Goal: Task Accomplishment & Management: Manage account settings

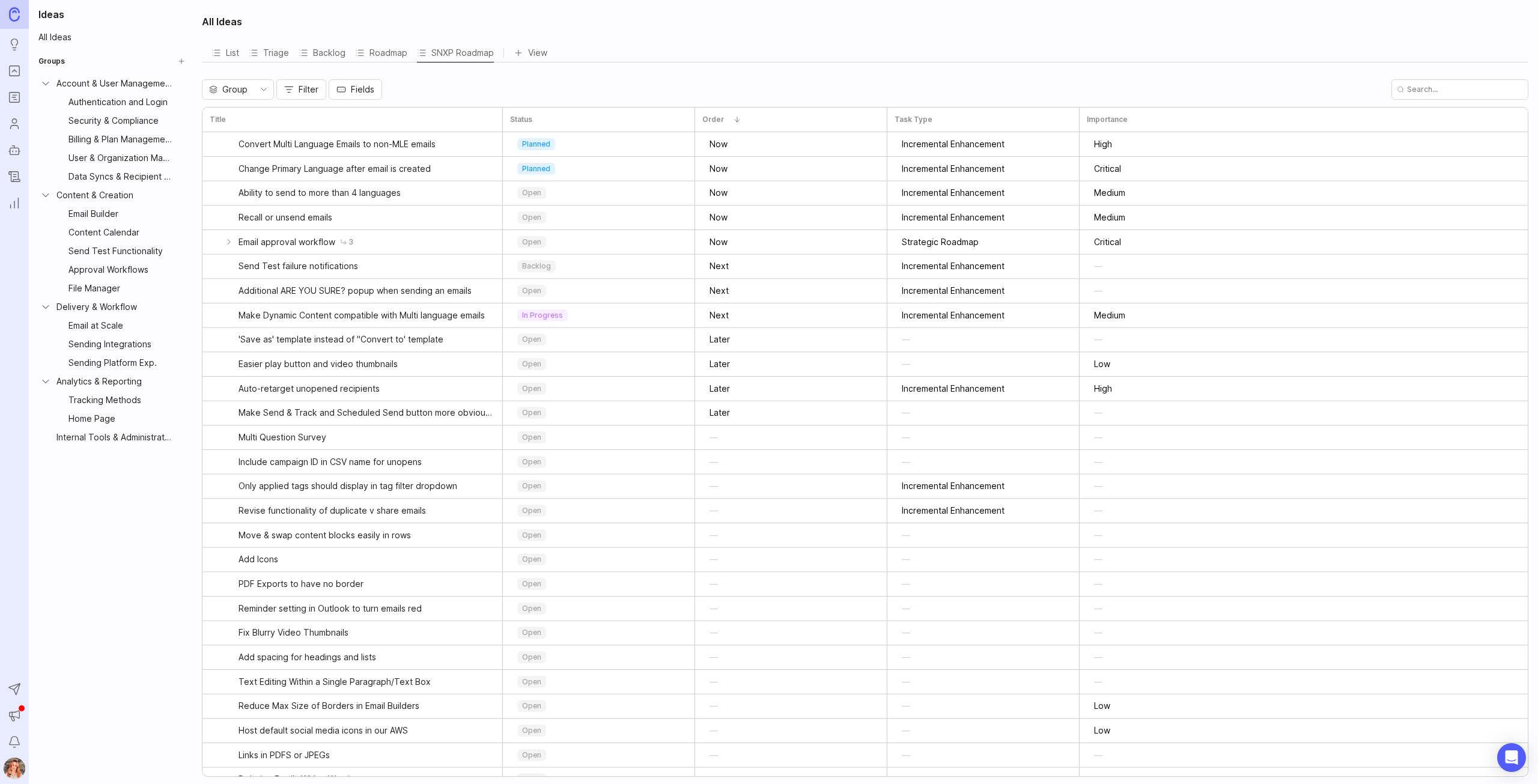
click at [14, 44] on icon "Ideas" at bounding box center [14, 44] width 14 height 14
click at [13, 40] on icon "Ideas" at bounding box center [14, 44] width 14 height 14
click at [16, 73] on icon "Portal" at bounding box center [14, 71] width 14 height 14
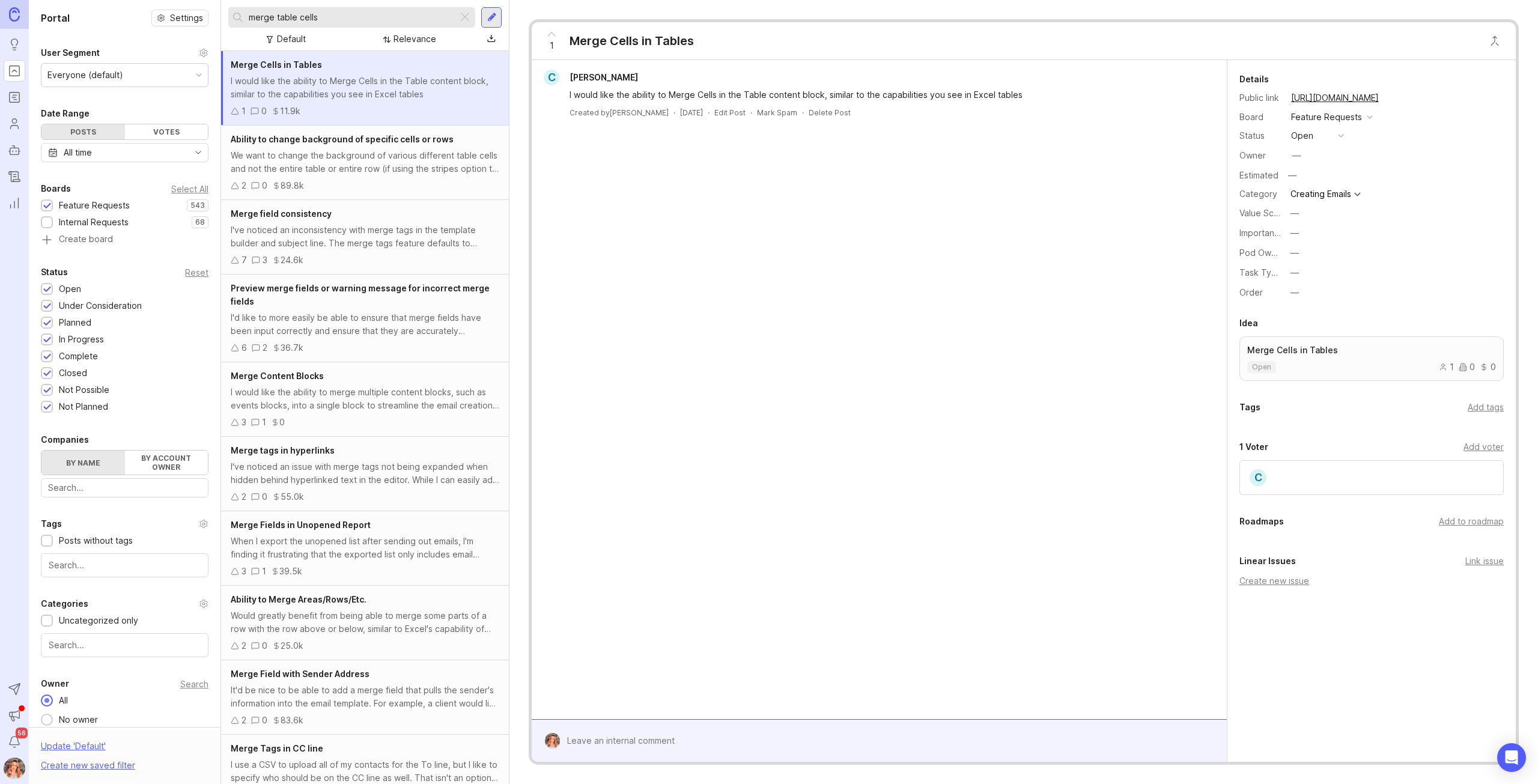
click at [358, 9] on div "merge table cells" at bounding box center [343, 17] width 229 height 20
drag, startPoint x: 338, startPoint y: 21, endPoint x: 132, endPoint y: -44, distance: 216.0
click at [132, 0] on html "Ideas Portal Roadmaps Users Autopilot Changelog Reporting Send to Autopilot Ann…" at bounding box center [769, 392] width 1538 height 784
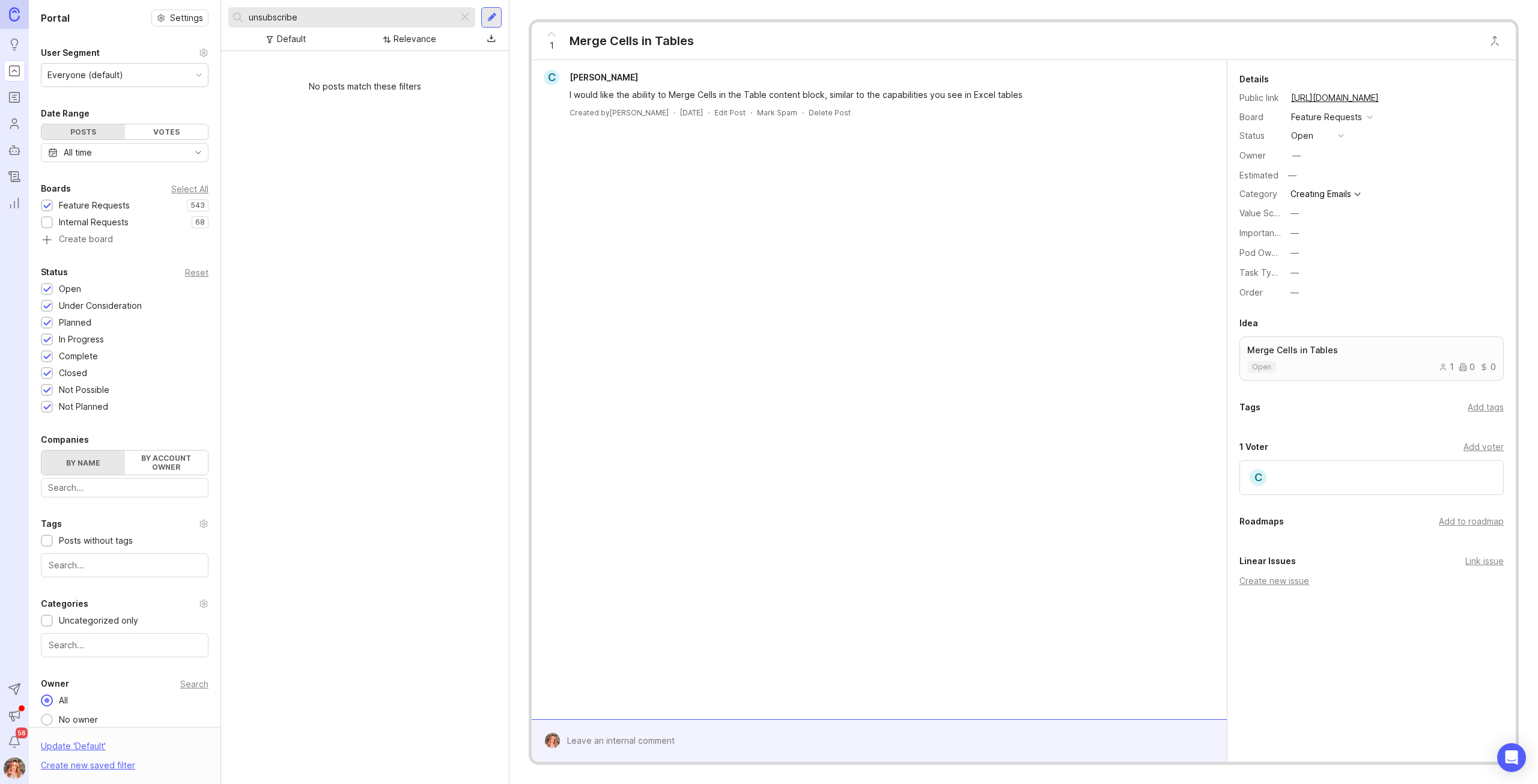
type input "unsubscribe"
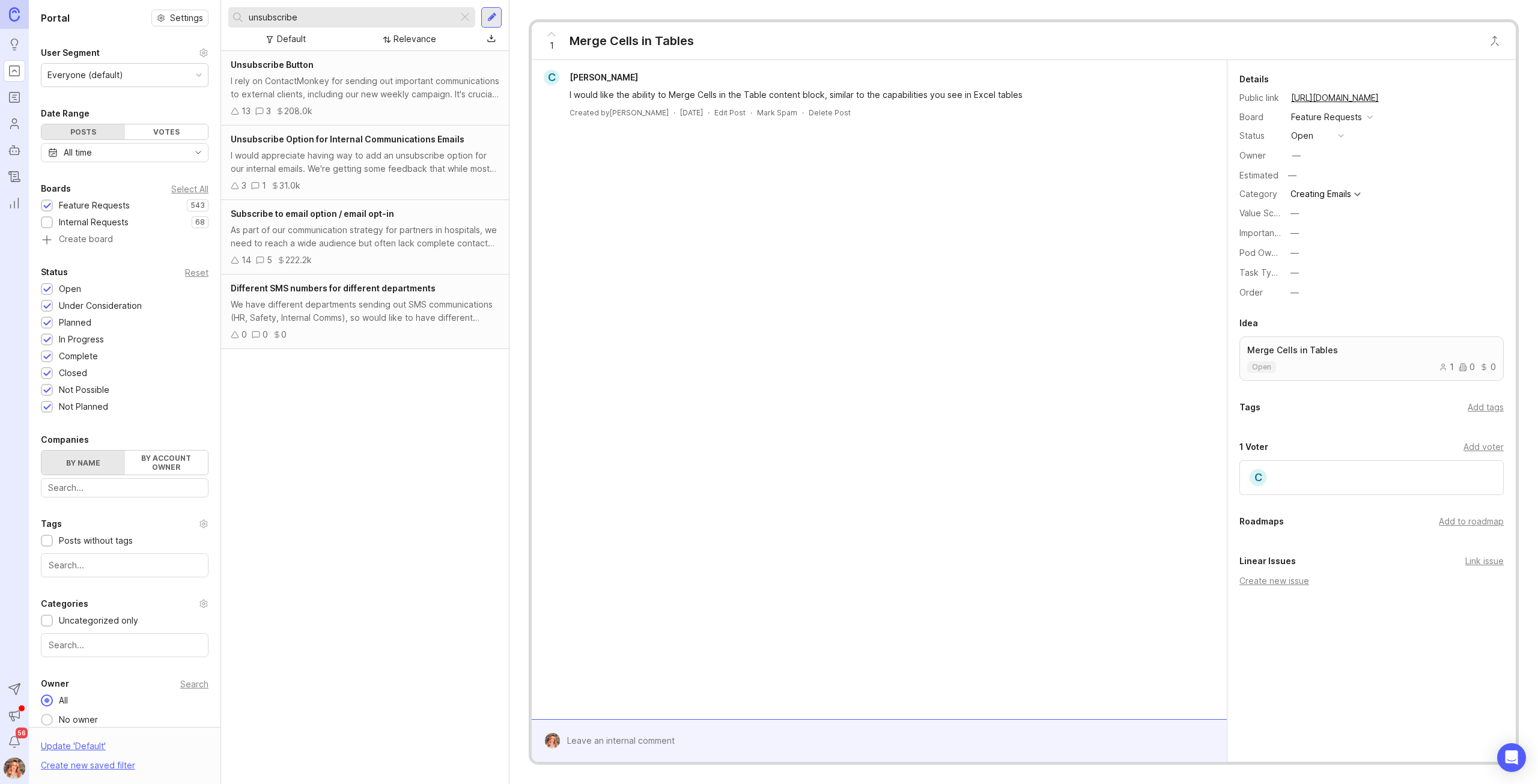
click at [303, 77] on div "I rely on ContactMonkey for sending out important communications to external cl…" at bounding box center [365, 87] width 269 height 26
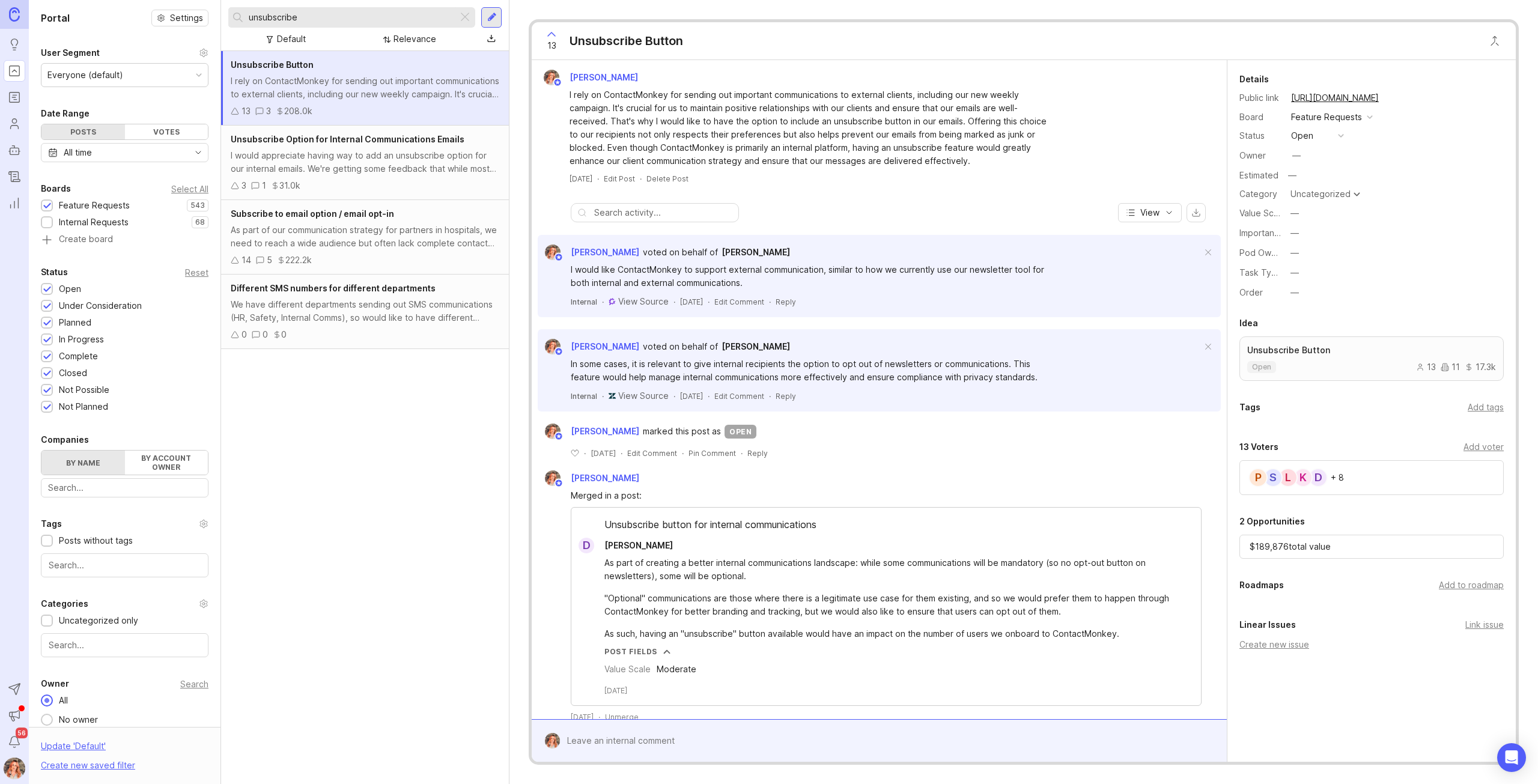
click at [1279, 541] on div "$ 189,876 total value" at bounding box center [1371, 546] width 264 height 24
click at [1357, 477] on div "D K L S P + 8" at bounding box center [1371, 477] width 264 height 35
click at [1318, 198] on div "Uncategorized" at bounding box center [1320, 194] width 60 height 8
type input "sending"
click at [1303, 249] on button "—" at bounding box center [1316, 252] width 60 height 15
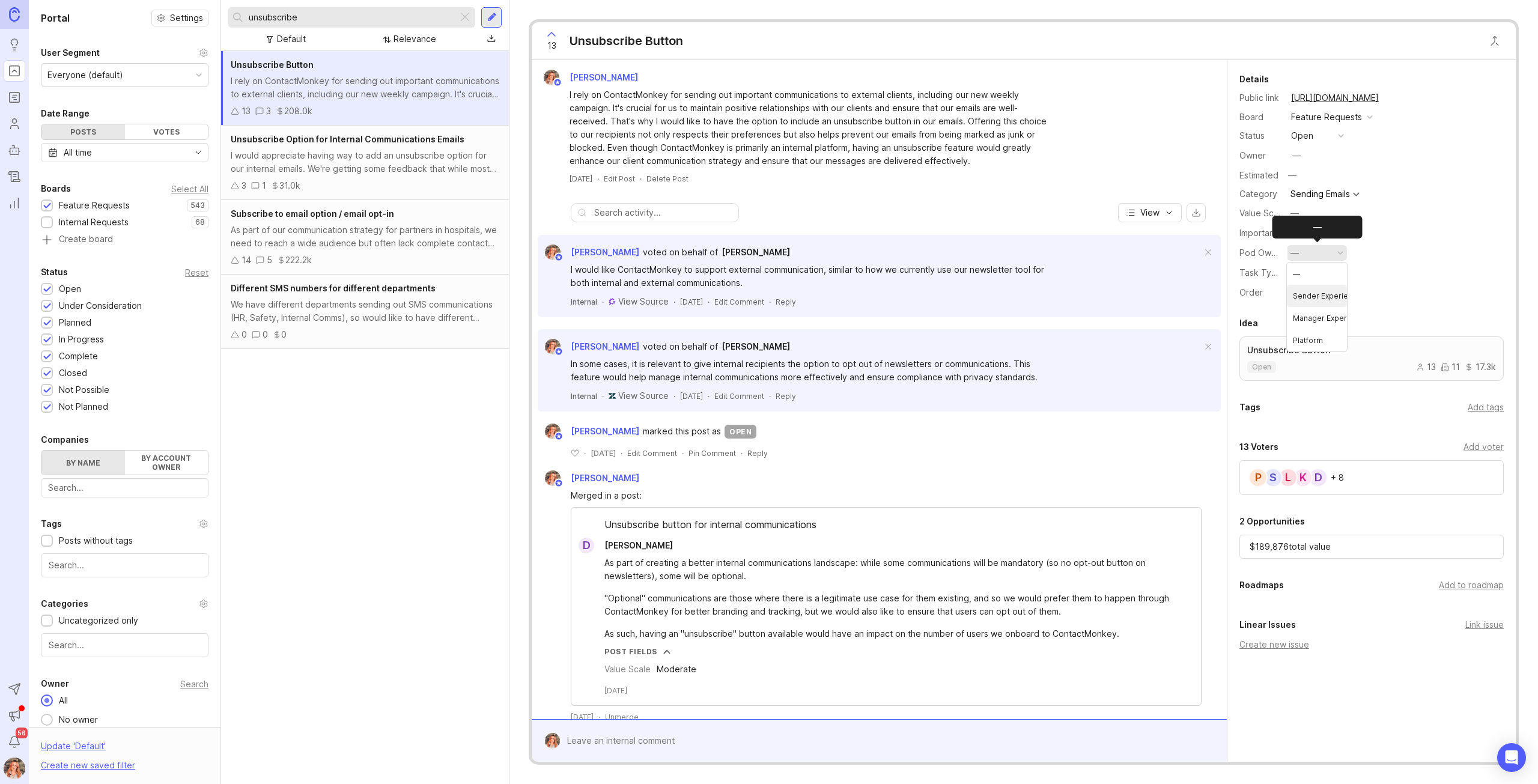
click at [1308, 291] on Experience "Sender Experience" at bounding box center [1316, 296] width 60 height 22
click at [1399, 94] on button "copy icon" at bounding box center [1391, 98] width 17 height 17
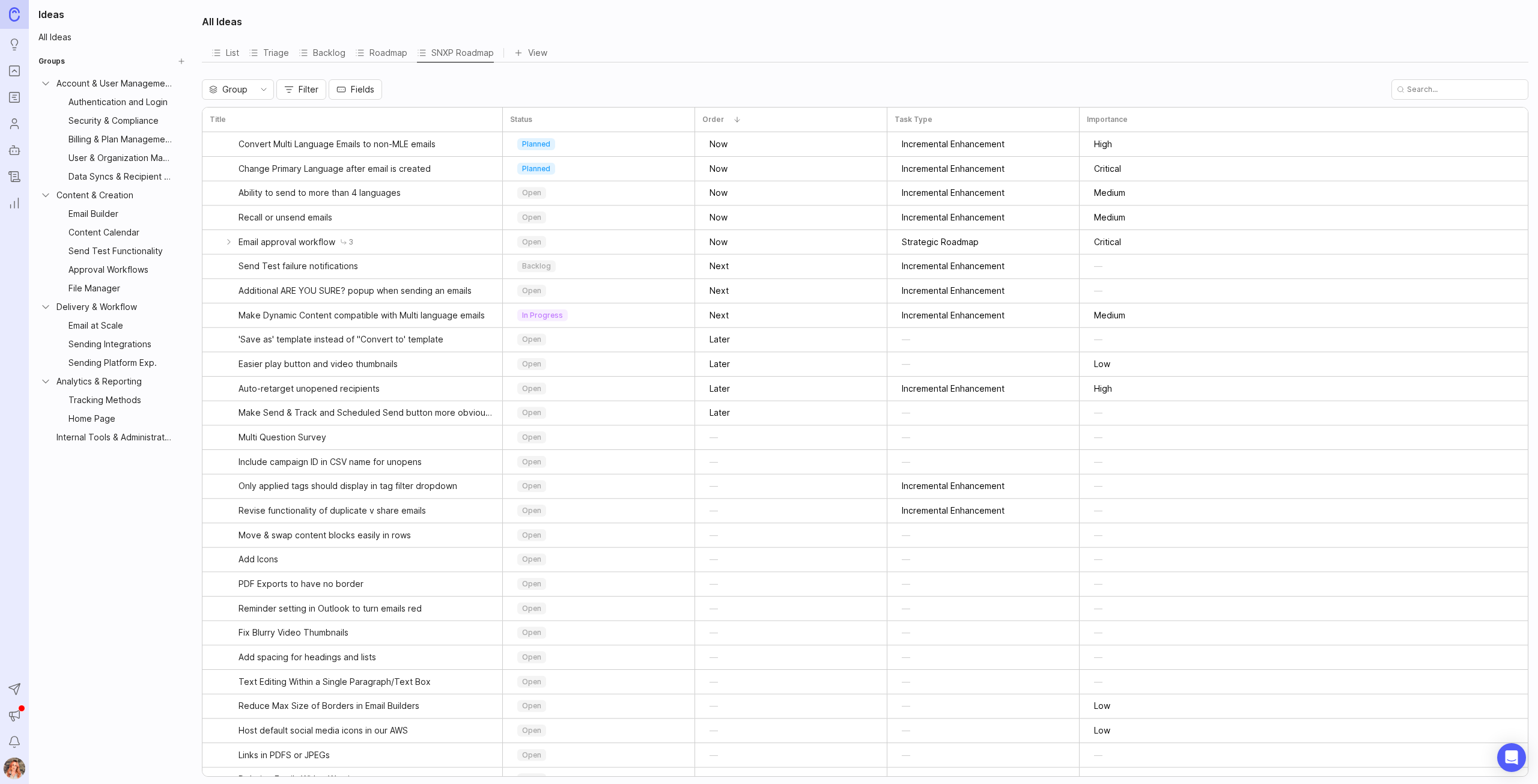
drag, startPoint x: 0, startPoint y: 0, endPoint x: 14, endPoint y: 61, distance: 62.6
click at [14, 61] on link "Portal" at bounding box center [14, 71] width 21 height 21
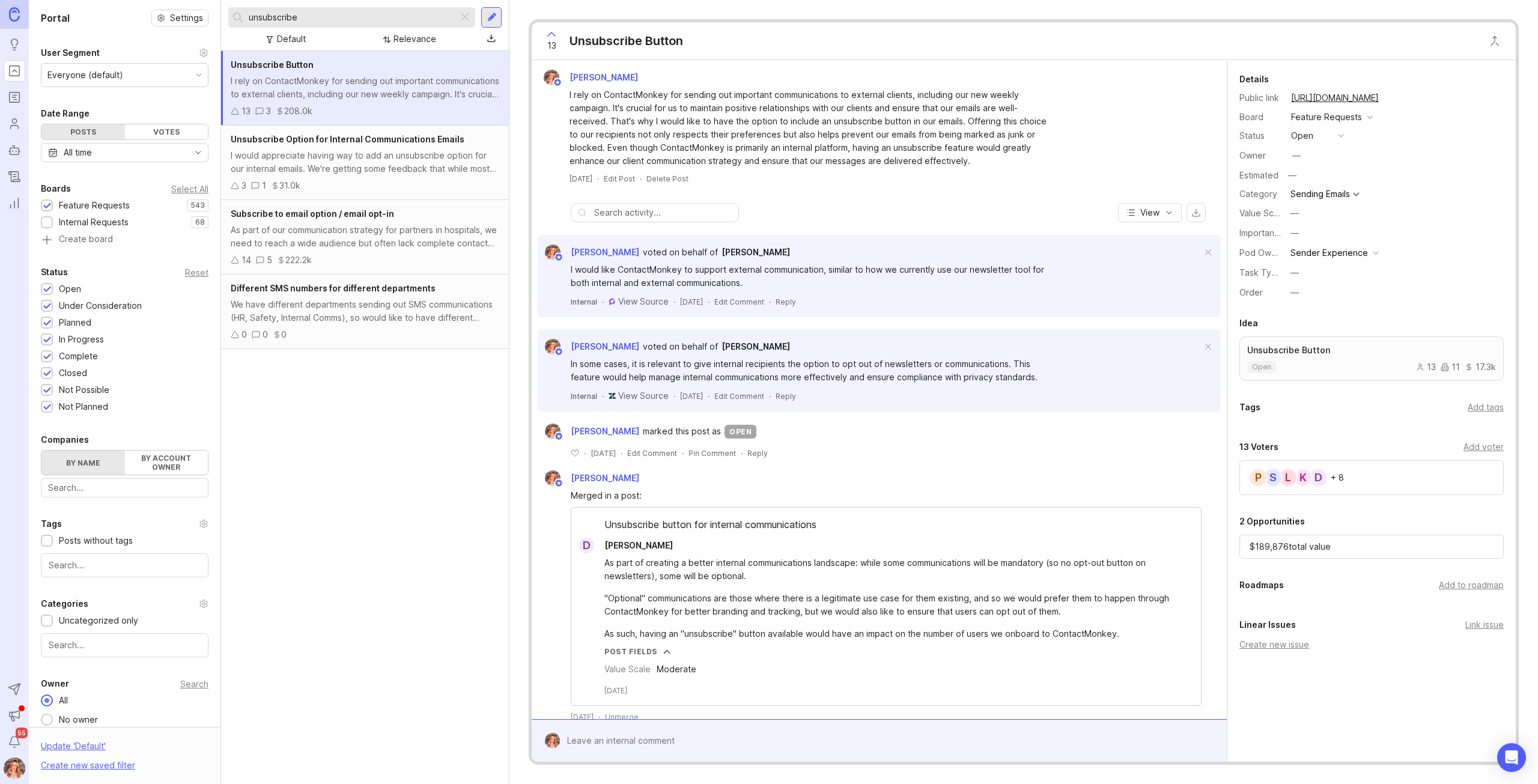
click at [1467, 585] on div "Add to roadmap" at bounding box center [1471, 585] width 65 height 14
drag, startPoint x: 301, startPoint y: 15, endPoint x: 204, endPoint y: -11, distance: 100.4
click at [204, 0] on html "Ideas Portal Roadmaps Users Autopilot Changelog Reporting Send to Autopilot Ann…" at bounding box center [769, 392] width 1538 height 784
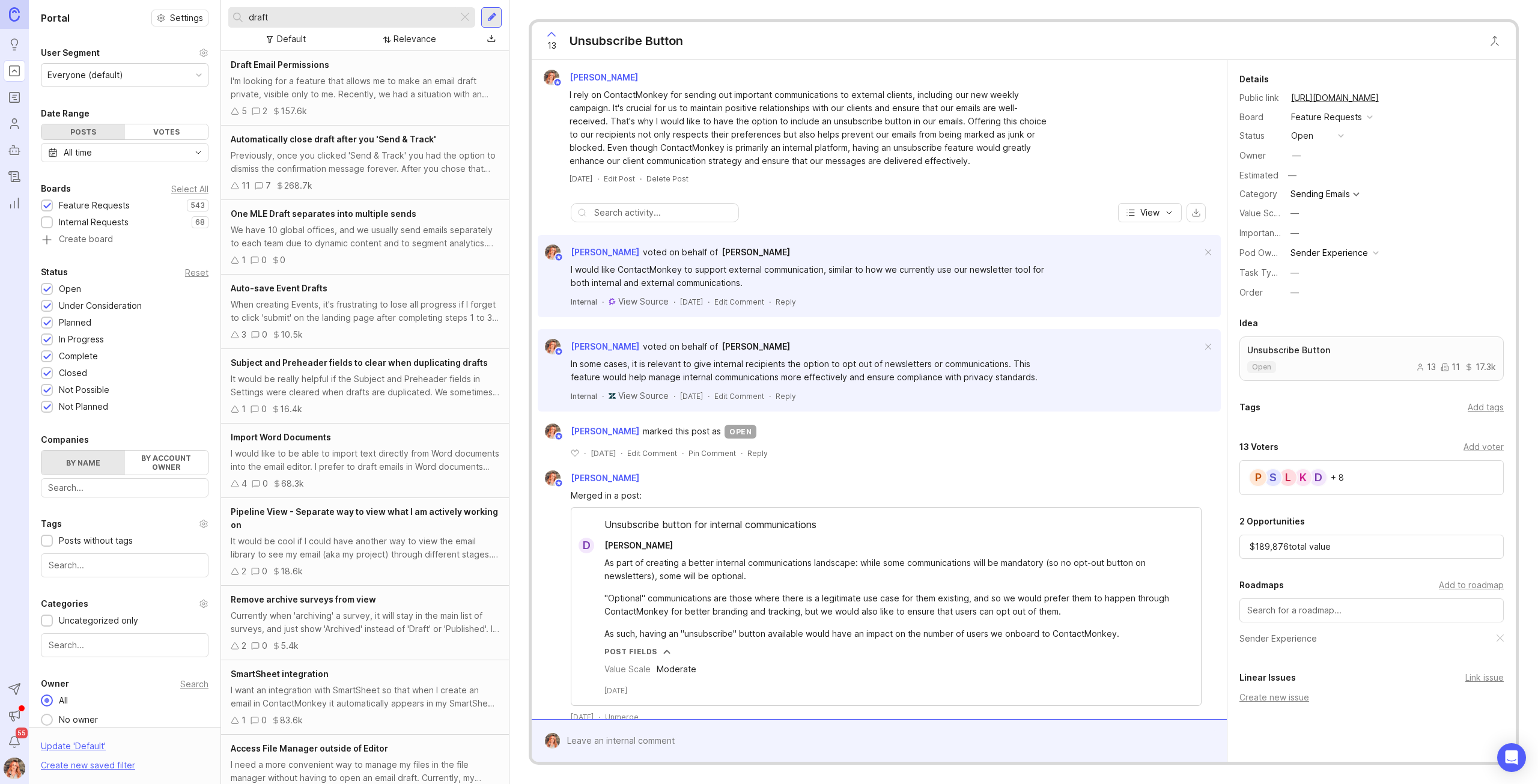
type input "draft"
click at [289, 76] on div "I'm looking for a feature that allows me to make an email draft private, visibl…" at bounding box center [365, 87] width 269 height 26
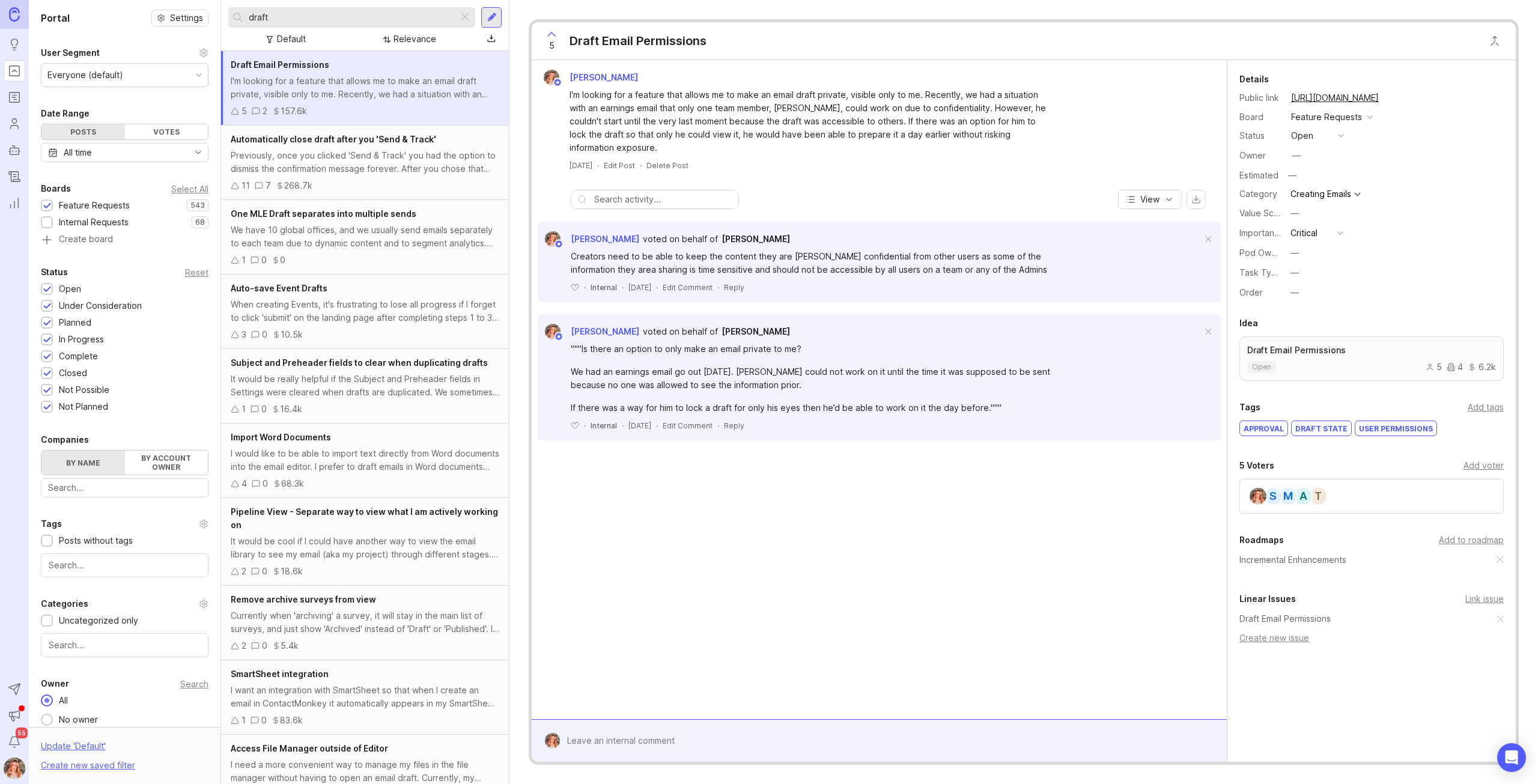
click at [1295, 249] on div "—" at bounding box center [1295, 253] width 8 height 14
click at [1309, 292] on Experience "Sender Experience" at bounding box center [1316, 296] width 60 height 22
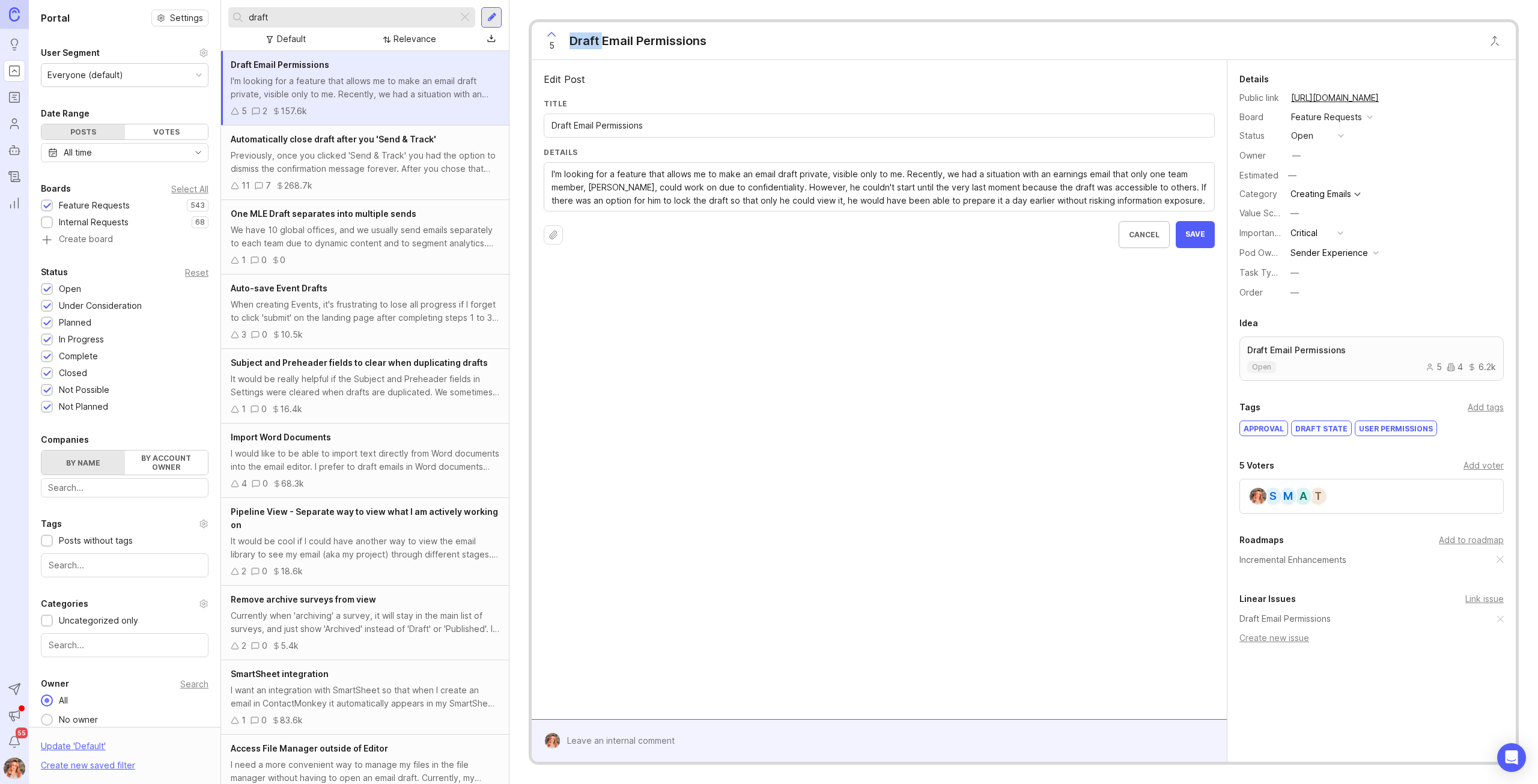
drag, startPoint x: 604, startPoint y: 38, endPoint x: 543, endPoint y: 38, distance: 61.0
click at [543, 38] on div "5 Draft Email Permissions" at bounding box center [622, 41] width 181 height 37
click at [574, 124] on input "Draft Email Permissions" at bounding box center [879, 126] width 655 height 14
drag, startPoint x: 574, startPoint y: 124, endPoint x: 540, endPoint y: 117, distance: 34.7
click at [540, 117] on div "Edit Post Title Draft Email Permissions Details I'm looking for a feature that …" at bounding box center [879, 390] width 695 height 659
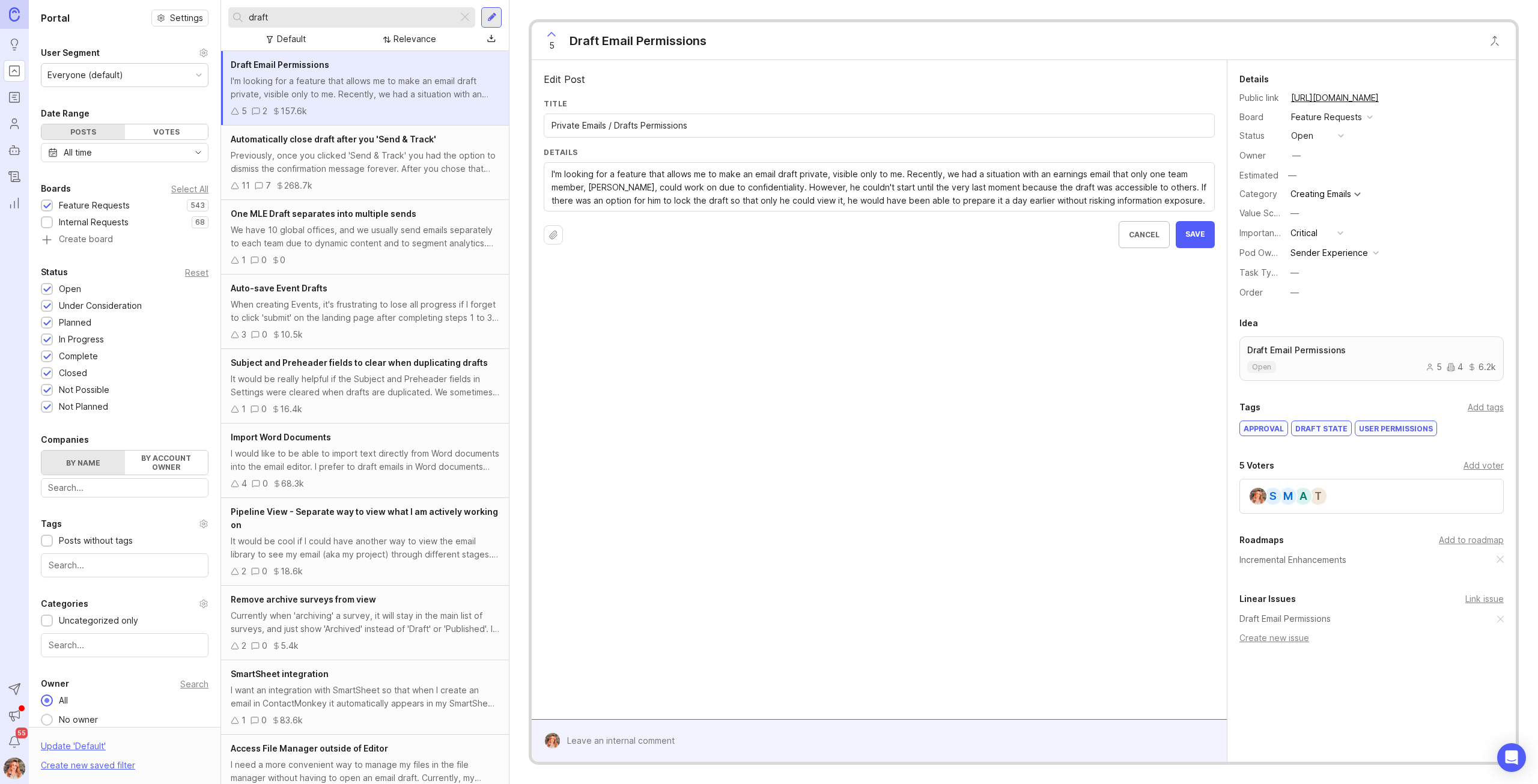
type input "Private Emails / Drafts Permissions"
click at [1195, 241] on button "Save" at bounding box center [1196, 234] width 39 height 27
